Goal: Transaction & Acquisition: Purchase product/service

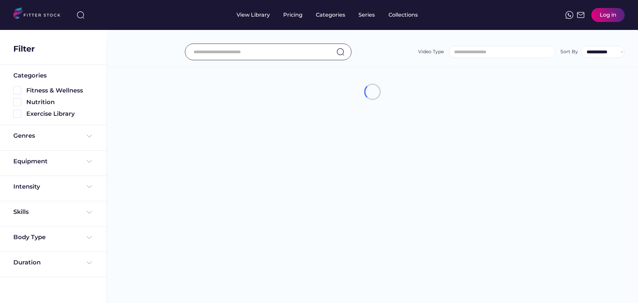
select select
select select "**********"
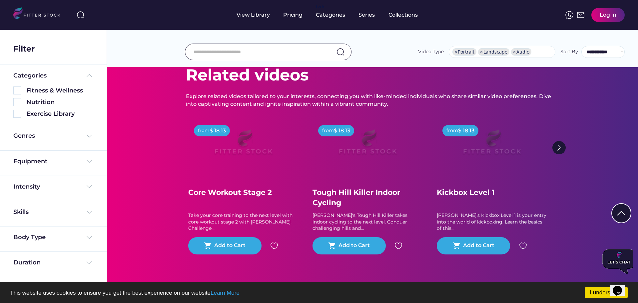
scroll to position [3905, 0]
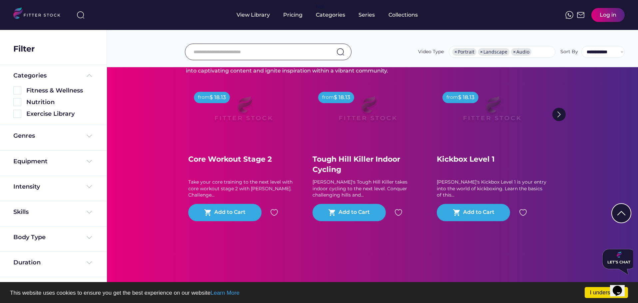
click at [259, 122] on img at bounding box center [242, 112] width 85 height 48
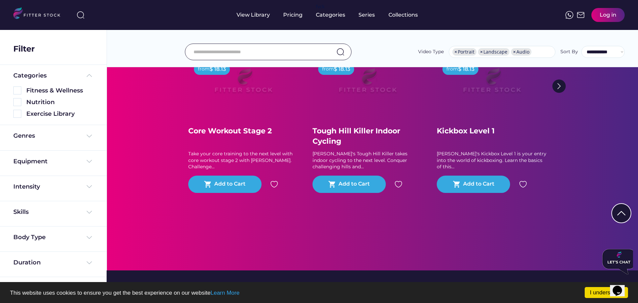
scroll to position [3972, 0]
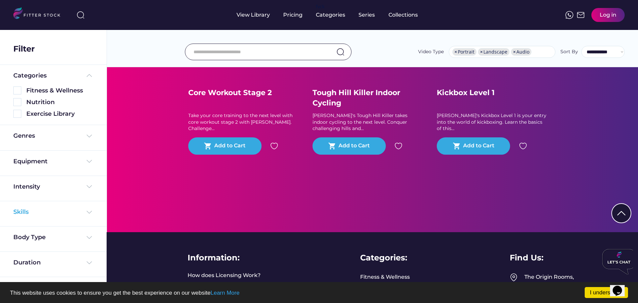
click at [59, 210] on div "Skills" at bounding box center [53, 212] width 80 height 8
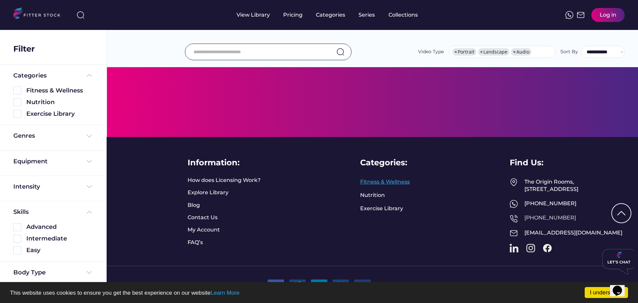
scroll to position [4088, 0]
click at [287, 17] on div "Pricing" at bounding box center [292, 14] width 19 height 7
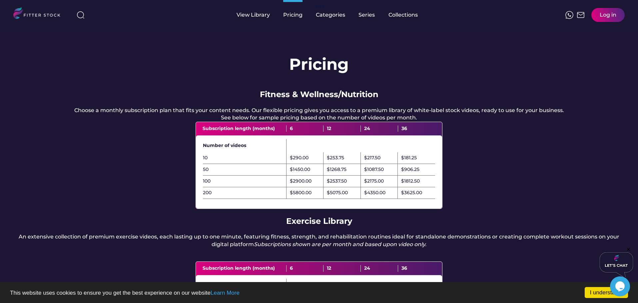
click at [221, 173] on div "50" at bounding box center [244, 169] width 83 height 7
drag, startPoint x: 317, startPoint y: 176, endPoint x: 286, endPoint y: 177, distance: 31.0
click at [286, 176] on div "50 $1450.00 $1268.75 $1087.50 $906.25" at bounding box center [319, 170] width 232 height 12
drag, startPoint x: 344, startPoint y: 177, endPoint x: 319, endPoint y: 177, distance: 25.0
click at [319, 176] on div "50 $1450.00 $1268.75 $1087.50 $906.25" at bounding box center [319, 170] width 232 height 12
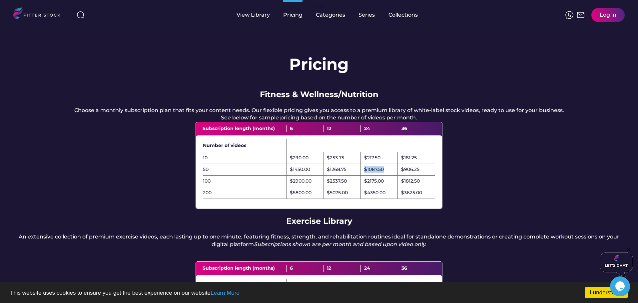
drag, startPoint x: 393, startPoint y: 177, endPoint x: 355, endPoint y: 177, distance: 38.0
click at [355, 176] on div "50 $1450.00 $1268.75 $1087.50 $906.25" at bounding box center [319, 170] width 232 height 12
drag, startPoint x: 311, startPoint y: 176, endPoint x: 285, endPoint y: 177, distance: 26.0
click at [285, 176] on div "50 $1450.00 $1268.75 $1087.50 $906.25" at bounding box center [319, 170] width 232 height 12
click at [228, 185] on div "100" at bounding box center [244, 181] width 83 height 7
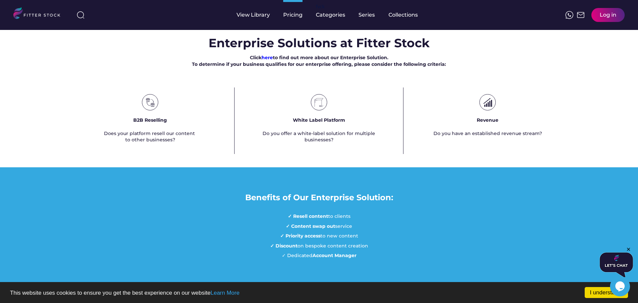
scroll to position [466, 0]
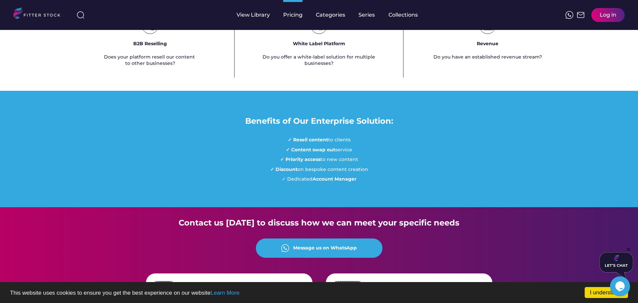
drag, startPoint x: 312, startPoint y: 160, endPoint x: 363, endPoint y: 161, distance: 50.6
click at [363, 161] on div "✓ Resell content to clients ✓ Content swap out service ✓ Priority access to new…" at bounding box center [319, 160] width 98 height 46
drag, startPoint x: 305, startPoint y: 167, endPoint x: 365, endPoint y: 171, distance: 60.7
click at [365, 171] on div "✓ Resell content to clients ✓ Content swap out service ✓ Priority access to new…" at bounding box center [319, 160] width 98 height 46
click at [301, 162] on strong "✓ Priority access" at bounding box center [300, 159] width 40 height 6
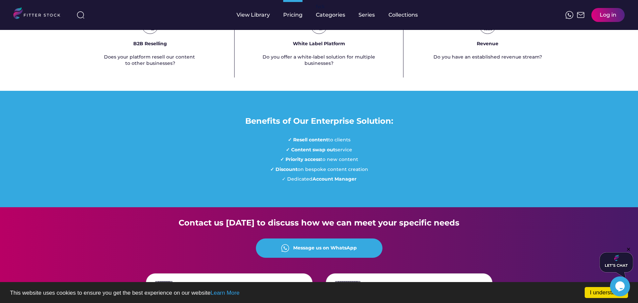
drag, startPoint x: 288, startPoint y: 180, endPoint x: 371, endPoint y: 183, distance: 82.6
click at [371, 183] on div "Benefits of Our Enterprise Solution: ✓ Resell content to clients ✓ Content swap…" at bounding box center [319, 149] width 638 height 117
click at [293, 172] on strong "✓ Discount" at bounding box center [283, 169] width 27 height 6
click at [259, 21] on div "View Library" at bounding box center [252, 15] width 33 height 30
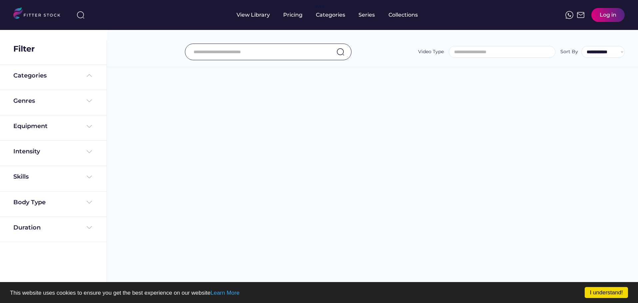
select select
select select "**********"
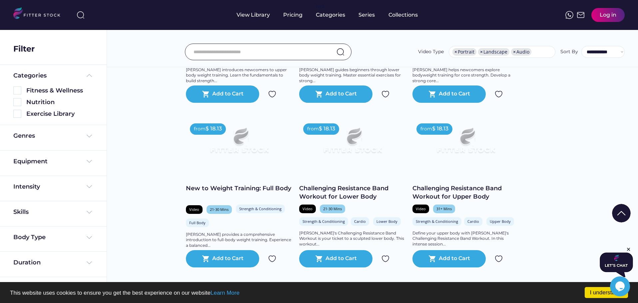
scroll to position [1265, 0]
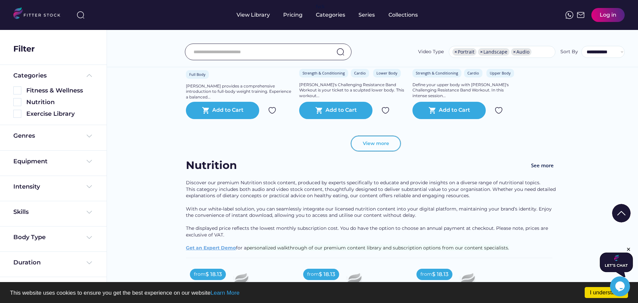
click at [377, 152] on button "View more" at bounding box center [376, 144] width 50 height 16
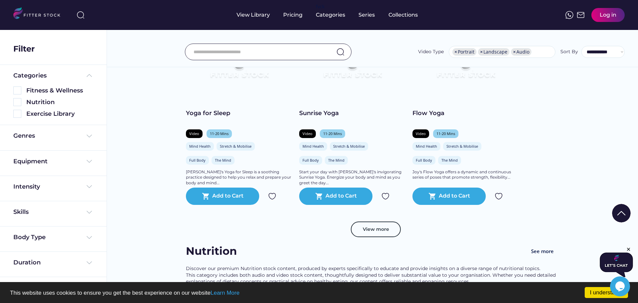
scroll to position [2330, 0]
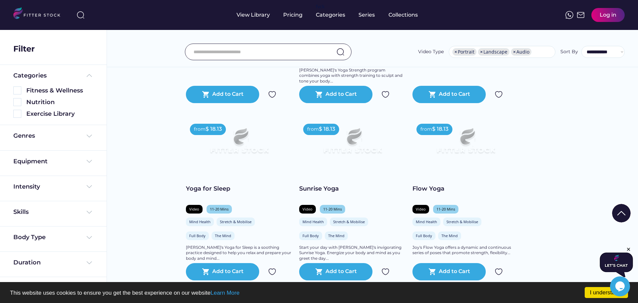
click at [560, 56] on div "**********" at bounding box center [521, 51] width 206 height 13
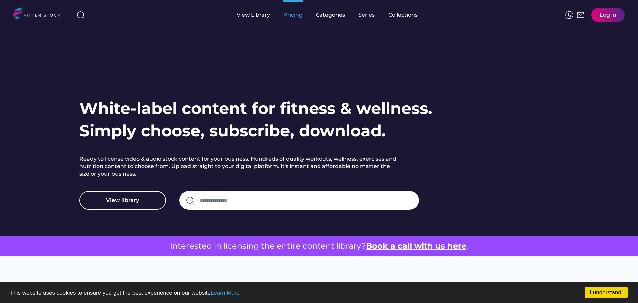
click at [292, 8] on div "Pricing" at bounding box center [292, 15] width 19 height 30
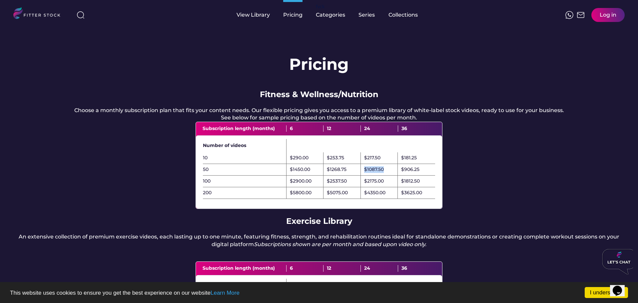
drag, startPoint x: 390, startPoint y: 178, endPoint x: 361, endPoint y: 178, distance: 29.0
click at [361, 176] on div "$1087.50" at bounding box center [379, 170] width 37 height 12
click at [370, 173] on div "$1087.50" at bounding box center [374, 169] width 20 height 7
drag, startPoint x: 386, startPoint y: 178, endPoint x: 361, endPoint y: 178, distance: 25.0
click at [361, 176] on div "$1087.50" at bounding box center [379, 170] width 37 height 12
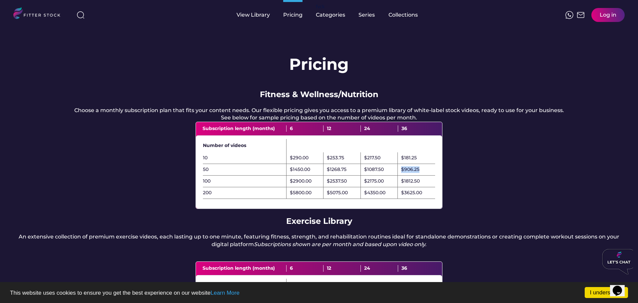
drag, startPoint x: 425, startPoint y: 177, endPoint x: 395, endPoint y: 177, distance: 30.6
click at [395, 176] on div "50 $1450.00 $1268.75 $1087.50 $906.25" at bounding box center [319, 170] width 232 height 12
drag, startPoint x: 310, startPoint y: 176, endPoint x: 285, endPoint y: 176, distance: 25.0
click at [285, 176] on div "50 $1450.00 $1268.75 $1087.50 $906.25" at bounding box center [319, 170] width 232 height 12
drag, startPoint x: 348, startPoint y: 167, endPoint x: 329, endPoint y: 167, distance: 18.3
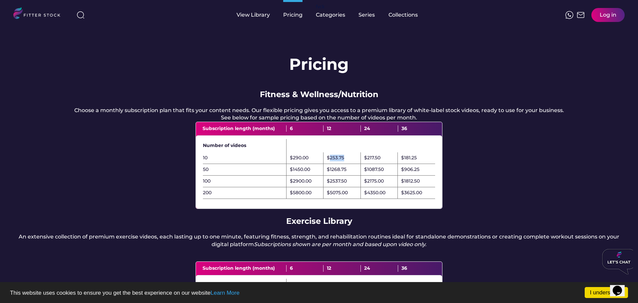
click at [329, 164] on div "$253.75" at bounding box center [341, 158] width 37 height 12
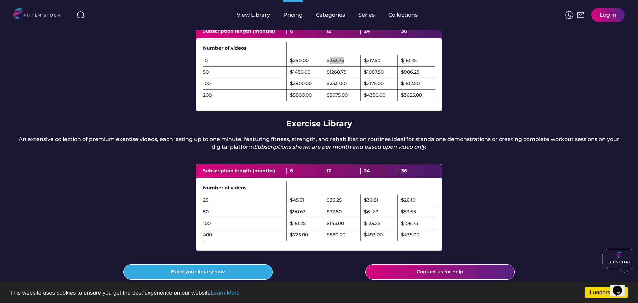
scroll to position [166, 0]
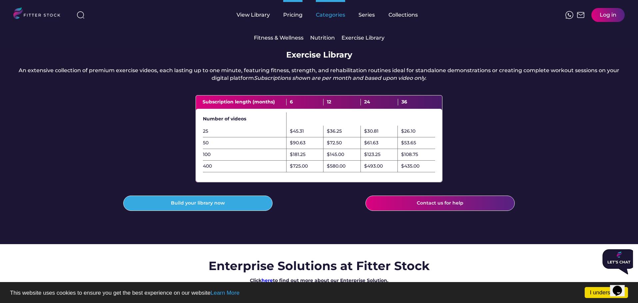
click at [324, 15] on div "Categories" at bounding box center [330, 14] width 29 height 7
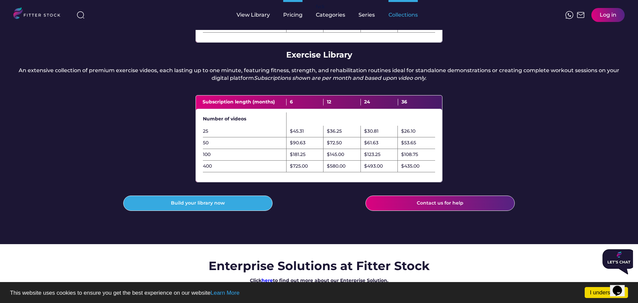
click at [401, 17] on div "Collections" at bounding box center [402, 14] width 29 height 7
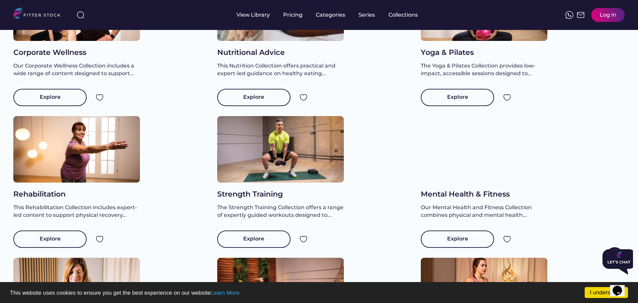
scroll to position [100, 0]
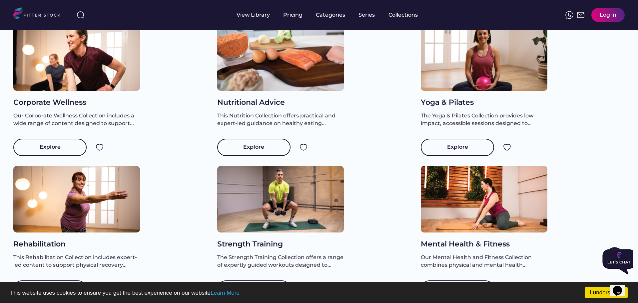
click at [266, 210] on div at bounding box center [280, 199] width 127 height 67
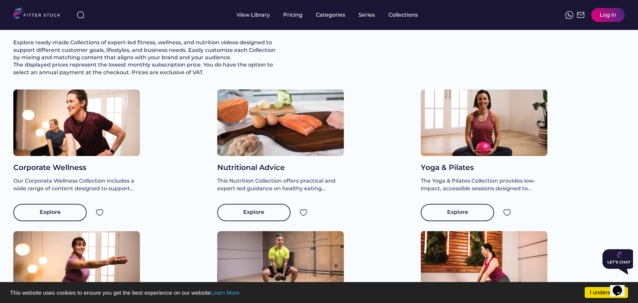
scroll to position [30, 0]
